Goal: Information Seeking & Learning: Learn about a topic

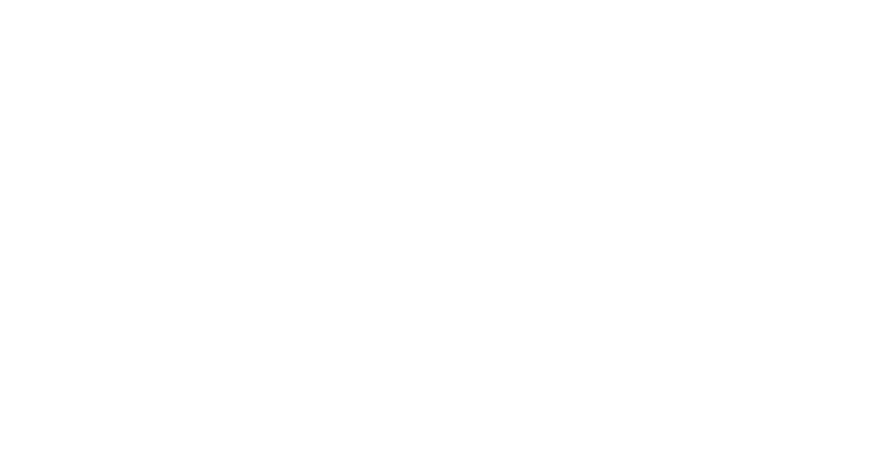
scroll to position [1177, 0]
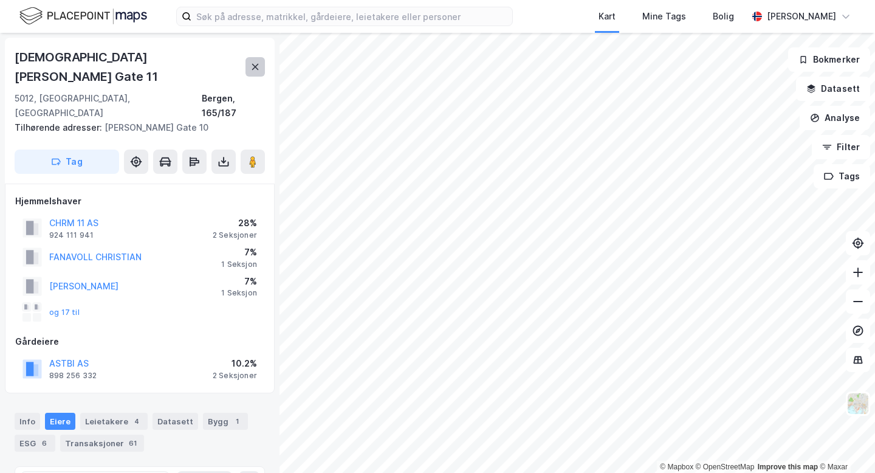
click at [257, 64] on icon at bounding box center [255, 67] width 7 height 6
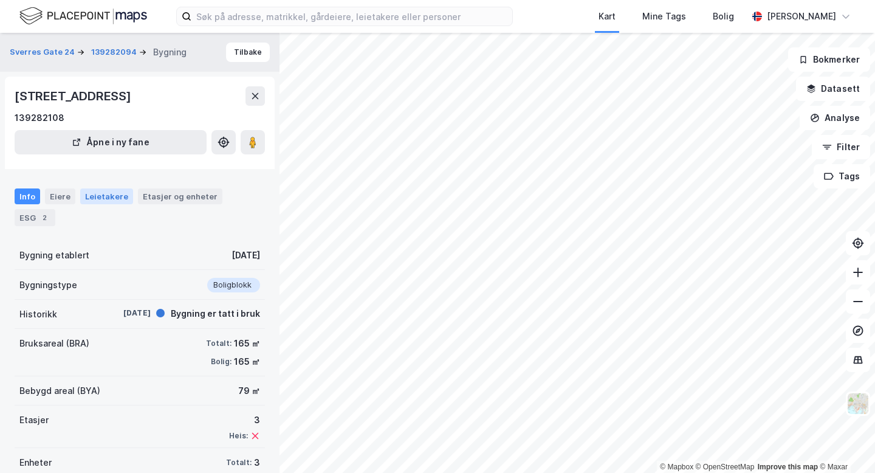
click at [112, 196] on div "Leietakere" at bounding box center [106, 196] width 53 height 16
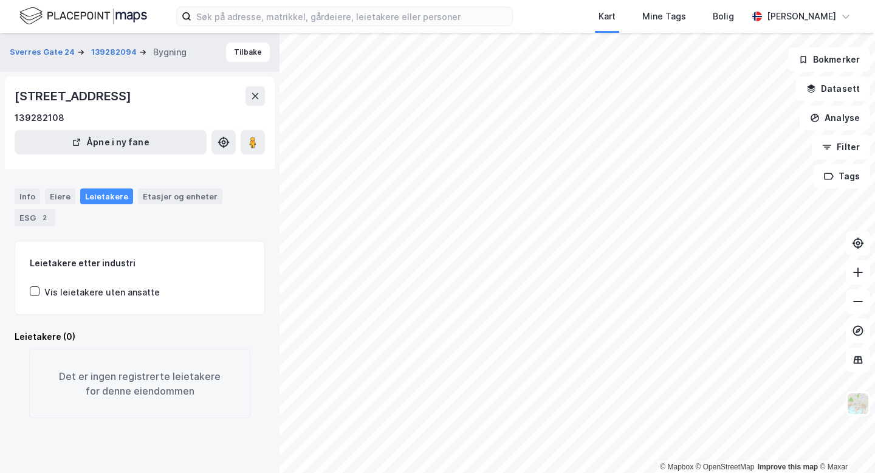
click at [131, 285] on div "Vis leietakere uten ansatte" at bounding box center [101, 292] width 115 height 15
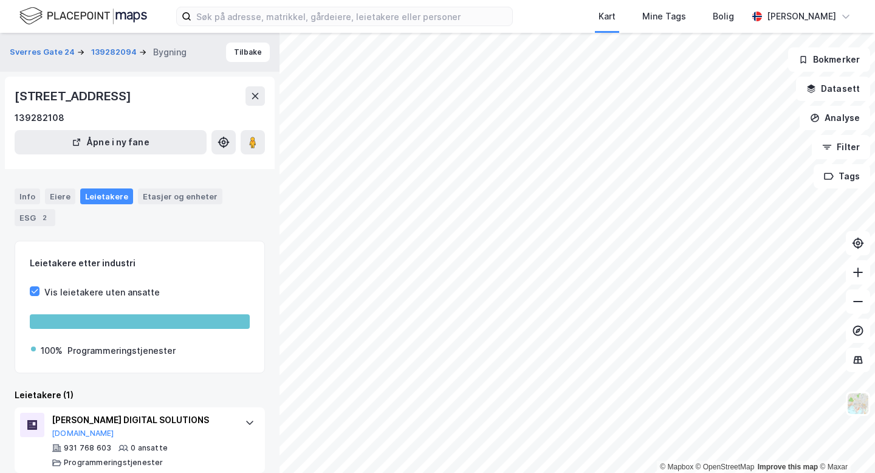
click at [118, 285] on div "Vis leietakere uten ansatte" at bounding box center [101, 292] width 115 height 15
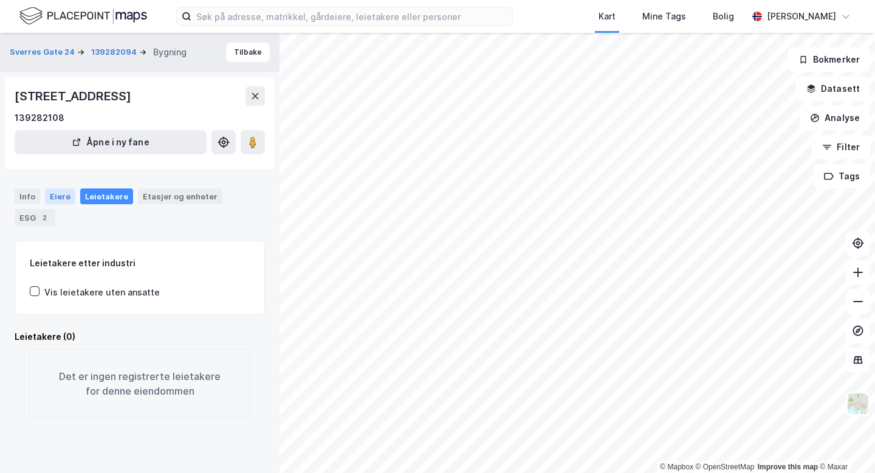
click at [67, 196] on div "Eiere" at bounding box center [60, 196] width 30 height 16
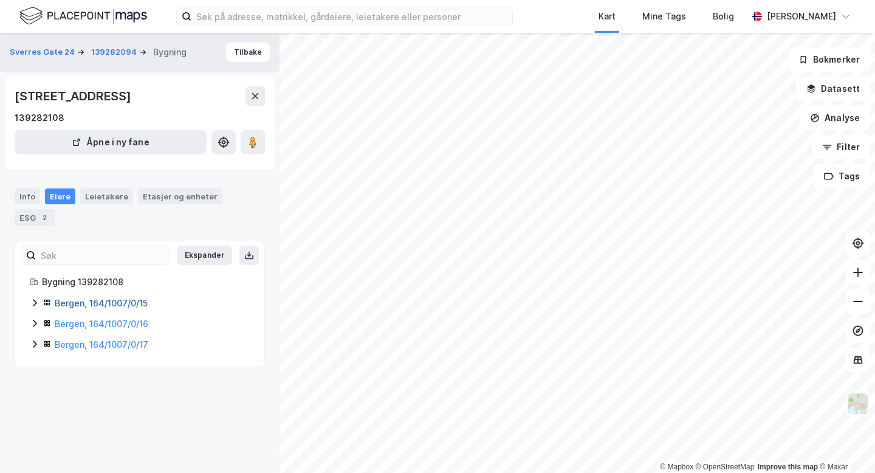
click at [95, 298] on link "Bergen, 164/1007/0/15" at bounding box center [101, 303] width 93 height 10
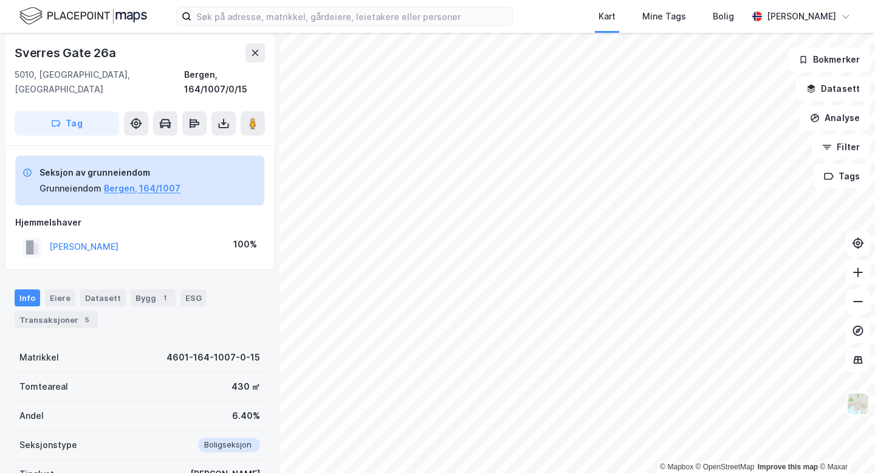
scroll to position [34, 0]
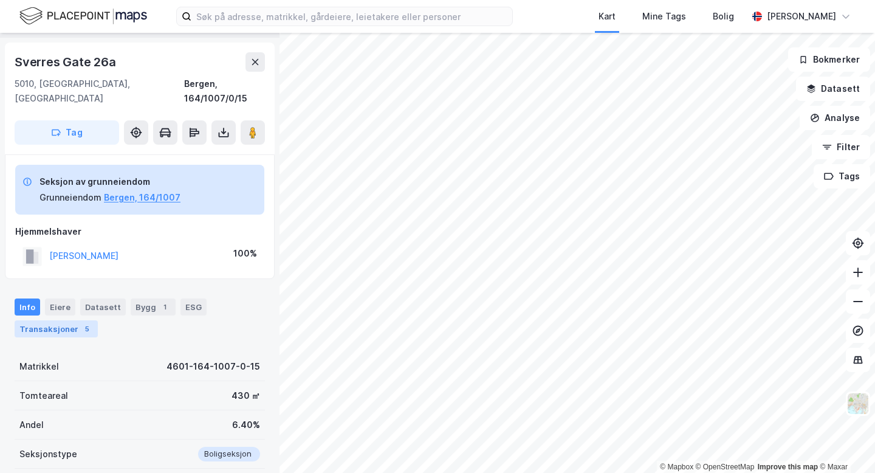
click at [75, 320] on div "Transaksjoner 5" at bounding box center [56, 328] width 83 height 17
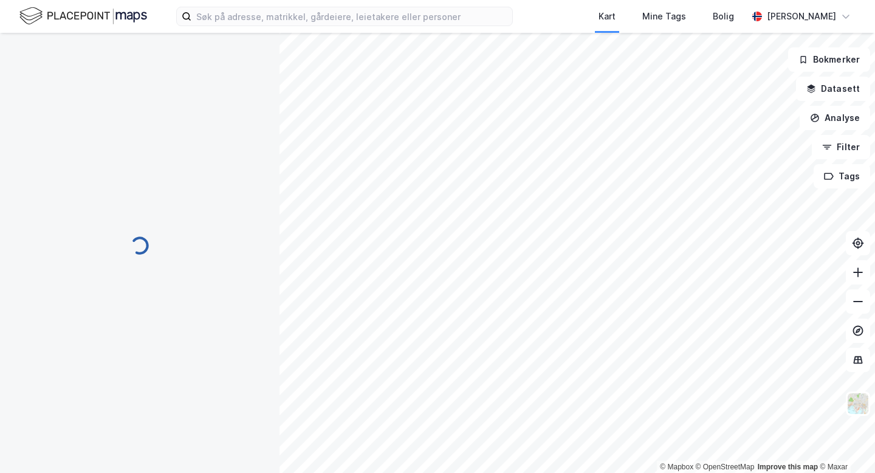
scroll to position [26, 0]
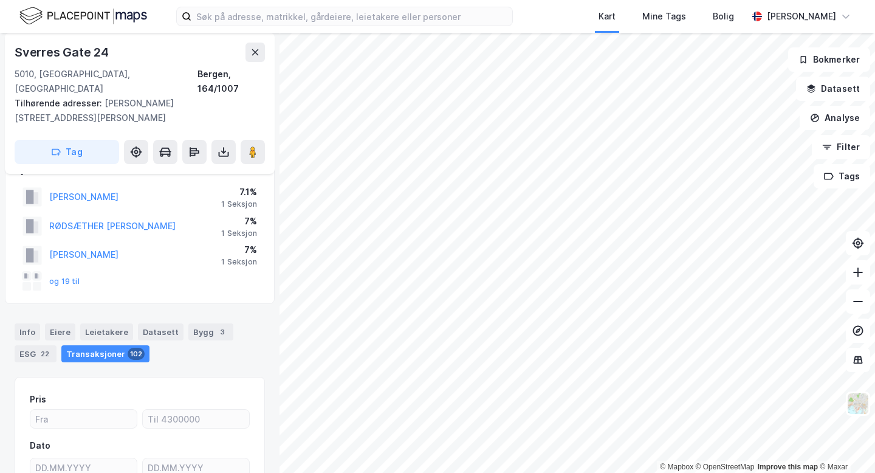
scroll to position [26, 0]
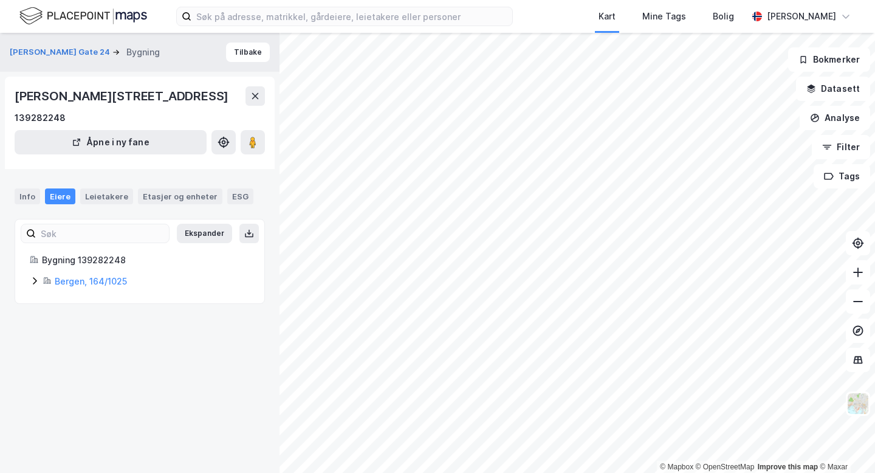
click at [103, 289] on div "Bergen, 164/1025" at bounding box center [152, 281] width 195 height 15
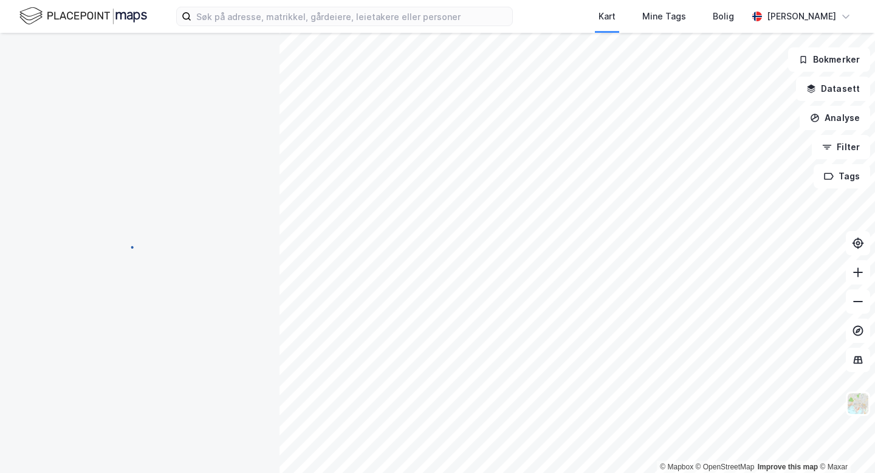
scroll to position [26, 0]
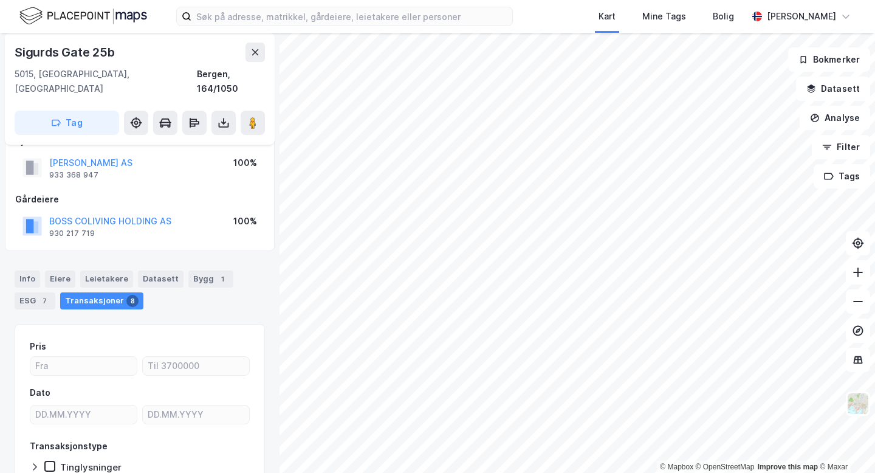
click at [118, 293] on div "Transaksjoner 8" at bounding box center [101, 300] width 83 height 17
click at [117, 292] on div "Transaksjoner 8" at bounding box center [101, 300] width 83 height 17
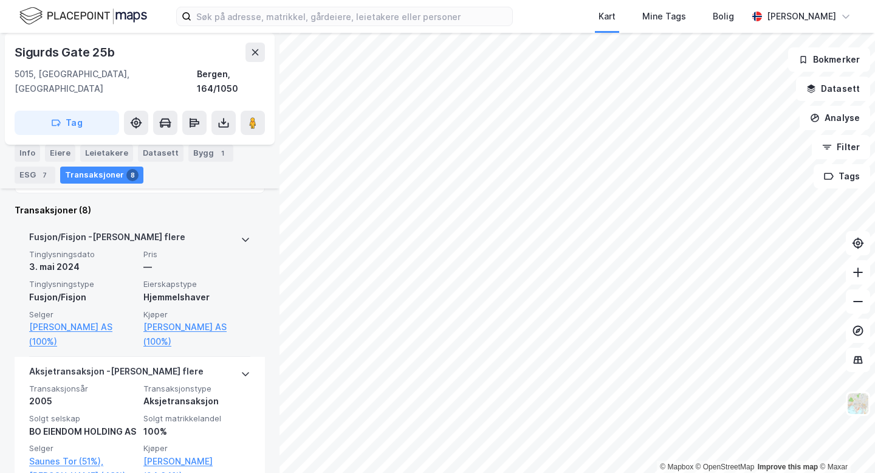
scroll to position [342, 0]
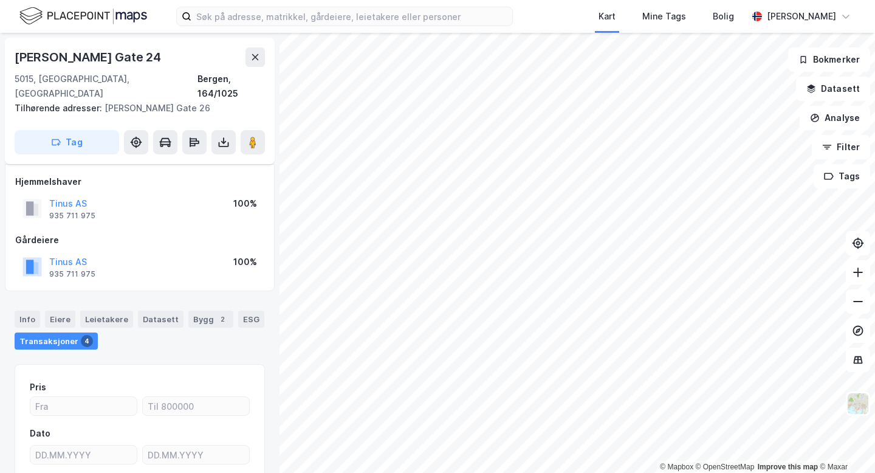
scroll to position [104, 0]
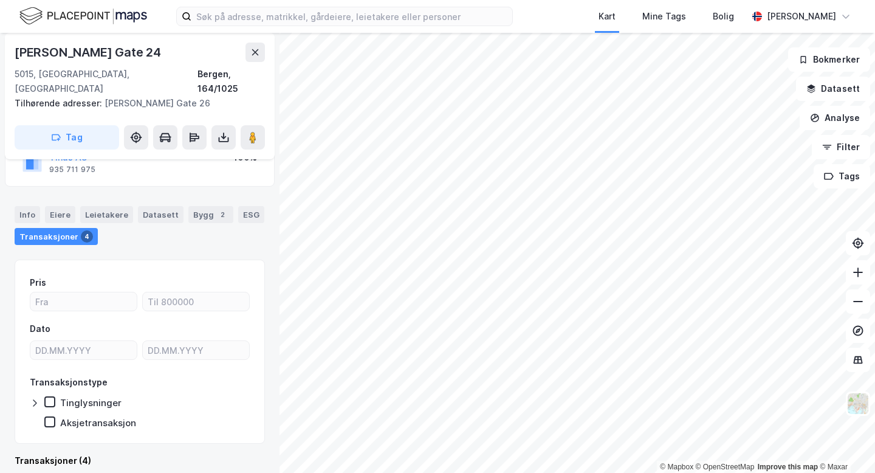
scroll to position [90, 0]
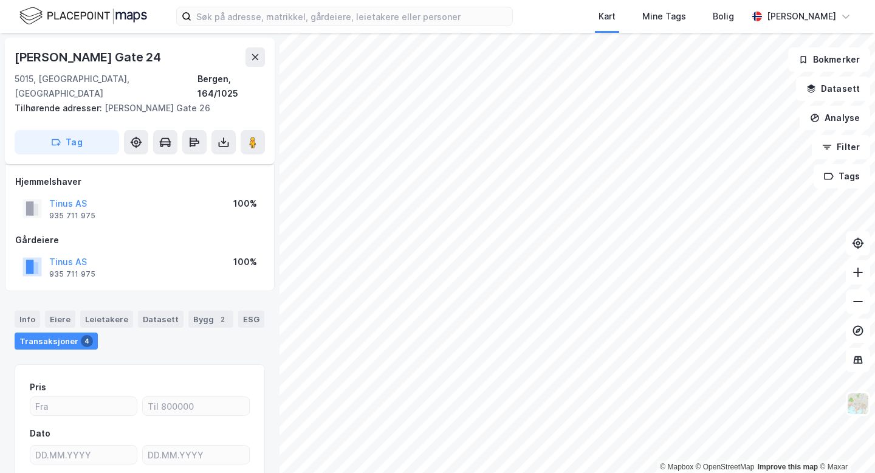
scroll to position [90, 0]
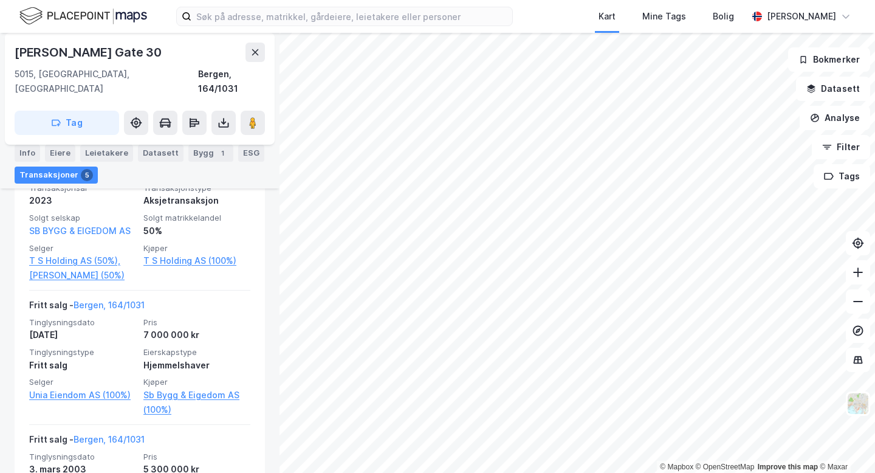
scroll to position [301, 0]
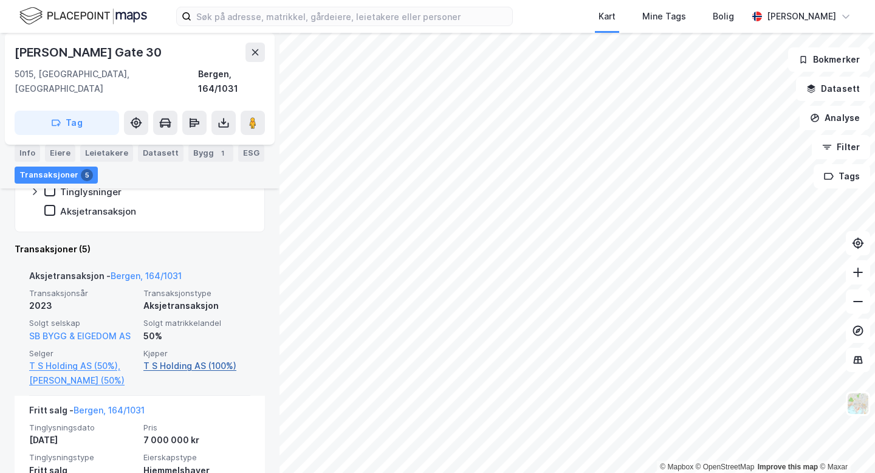
click at [156, 358] on link "T S Holding AS (100%)" at bounding box center [196, 365] width 107 height 15
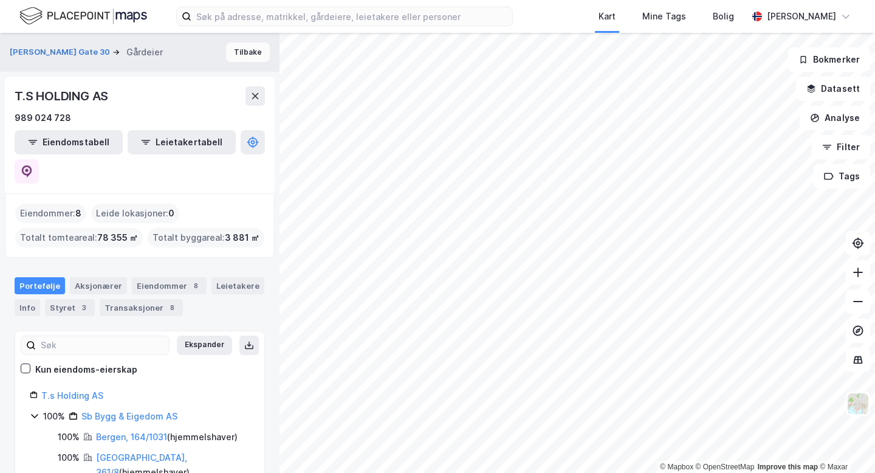
click at [248, 57] on button "Tilbake" at bounding box center [248, 52] width 44 height 19
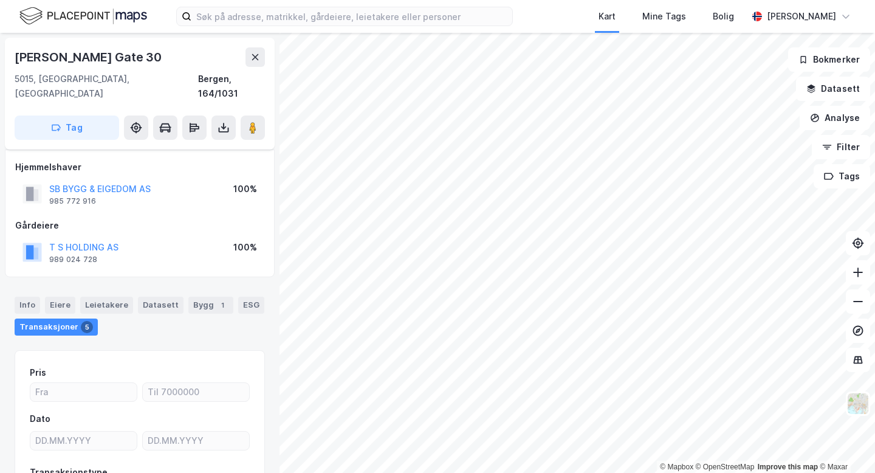
scroll to position [90, 0]
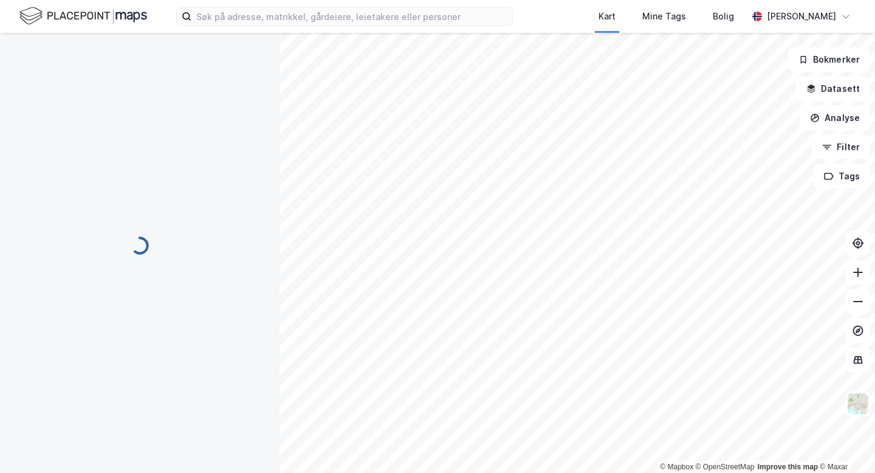
scroll to position [90, 0]
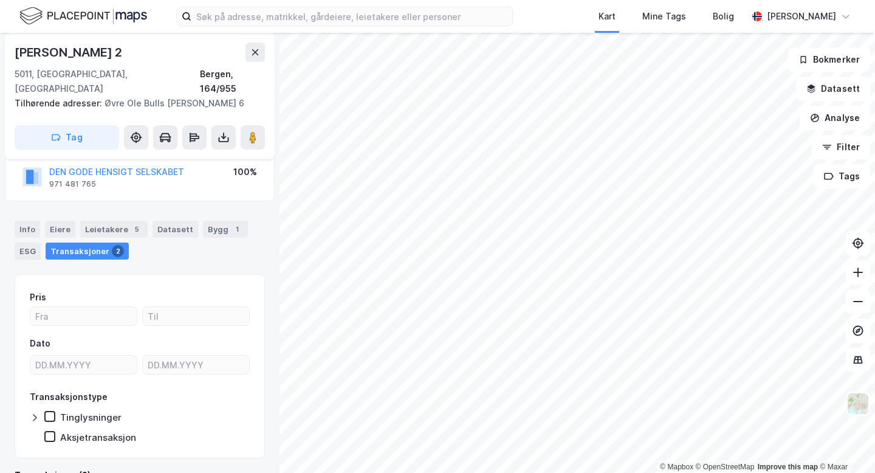
scroll to position [90, 0]
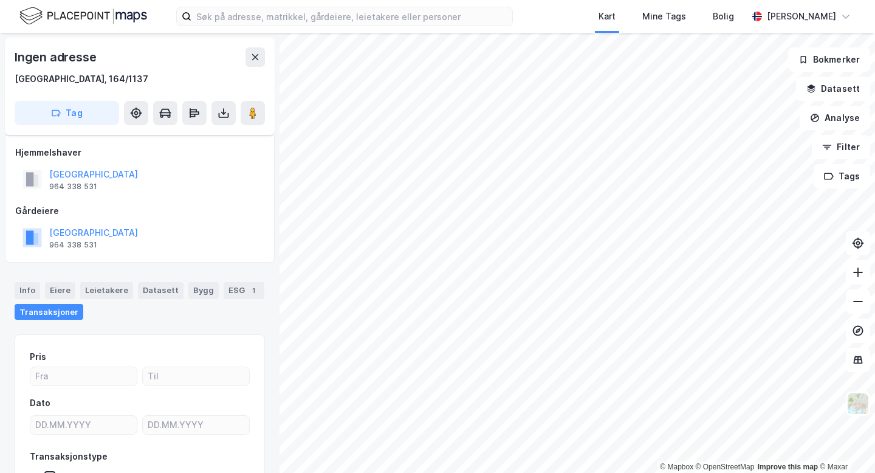
scroll to position [90, 0]
